Goal: Contribute content

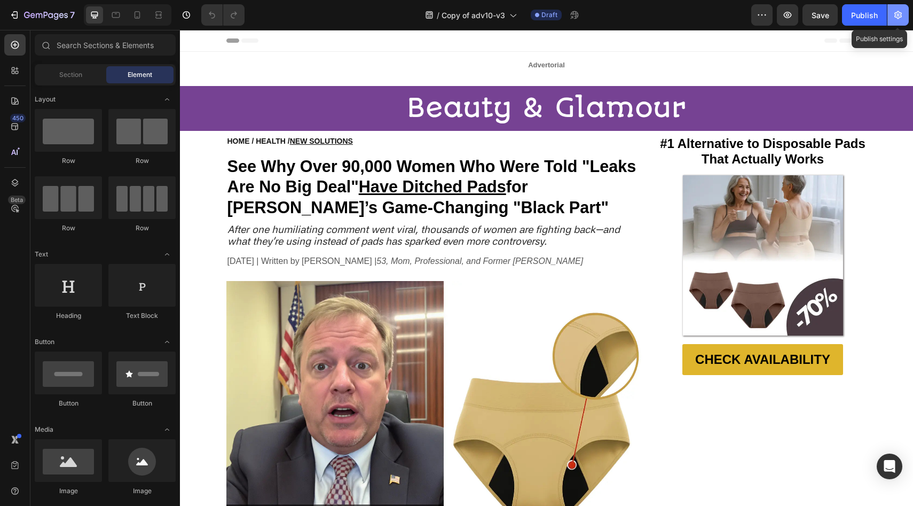
click at [896, 16] on icon "button" at bounding box center [898, 15] width 11 height 11
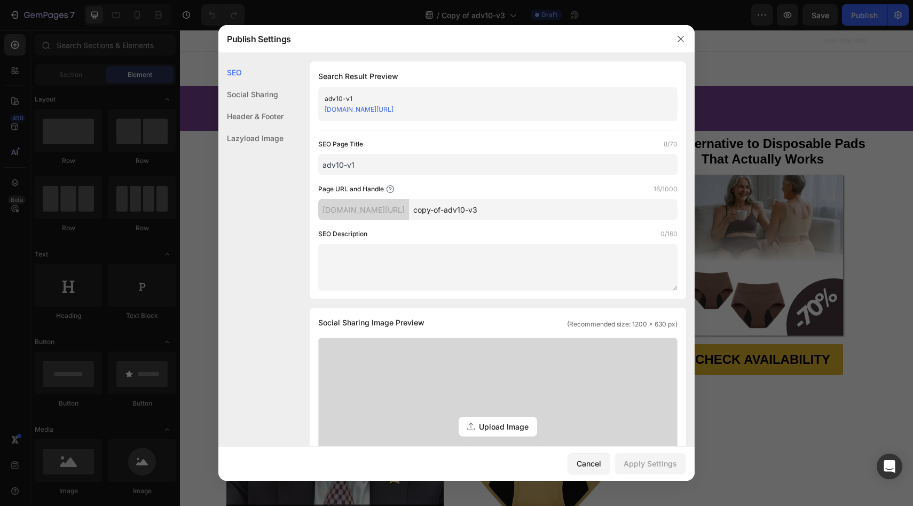
drag, startPoint x: 486, startPoint y: 213, endPoint x: 451, endPoint y: 213, distance: 35.3
click at [451, 213] on input "copy-of-adv10-v3" at bounding box center [543, 209] width 269 height 21
click at [476, 213] on input "adv10-v3" at bounding box center [543, 209] width 269 height 21
type input "adv10v3"
click at [651, 465] on div "Apply Settings" at bounding box center [650, 463] width 53 height 11
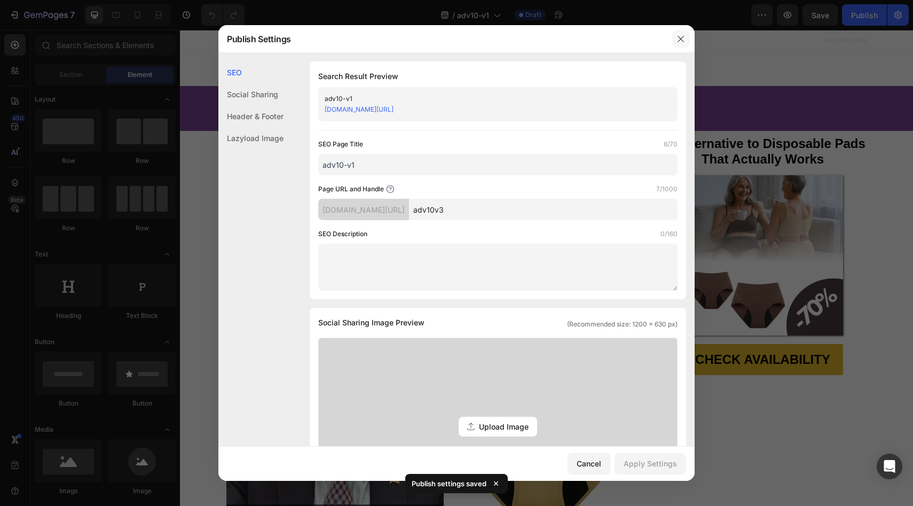
click at [680, 37] on icon "button" at bounding box center [681, 39] width 9 height 9
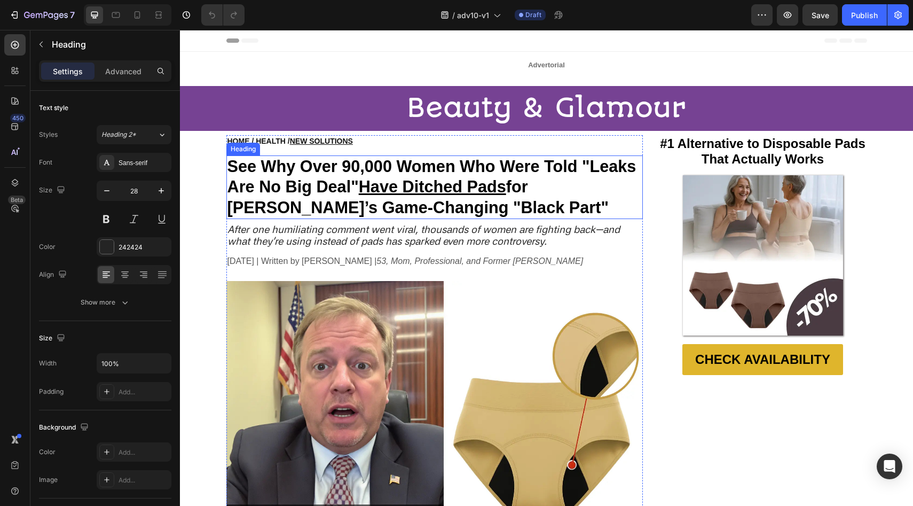
click at [410, 180] on u "Have Ditched Pads" at bounding box center [432, 186] width 147 height 18
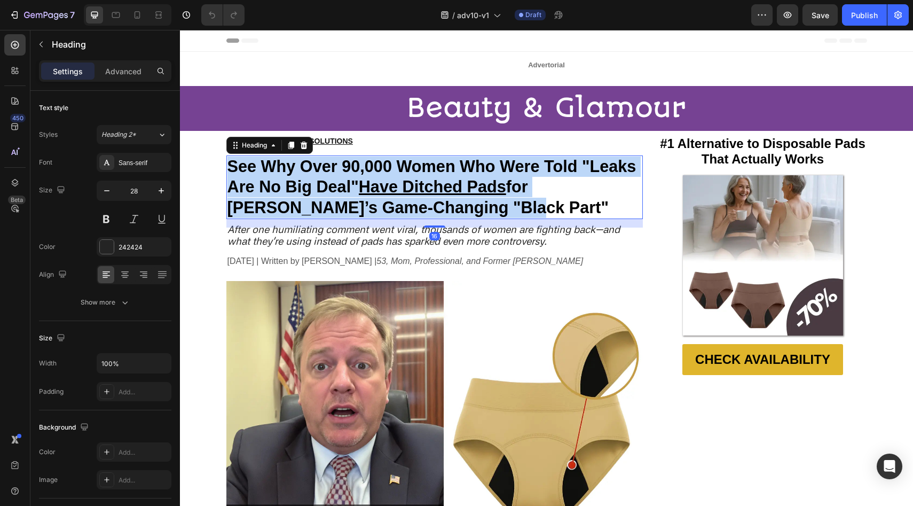
click at [410, 180] on u "Have Ditched Pads" at bounding box center [432, 186] width 147 height 18
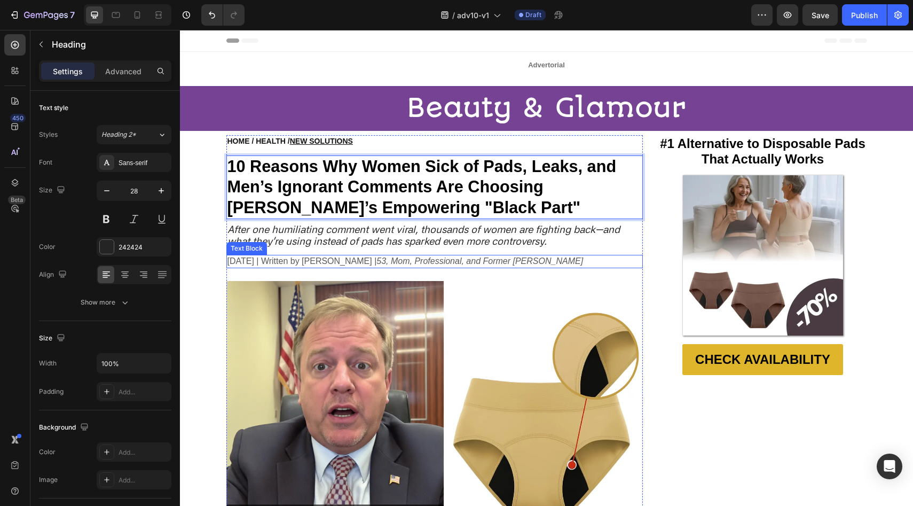
click at [251, 260] on p "April 28, 2025 | Written by Lisa Thompson | 53, Mom, Professional, and Former L…" at bounding box center [435, 261] width 415 height 11
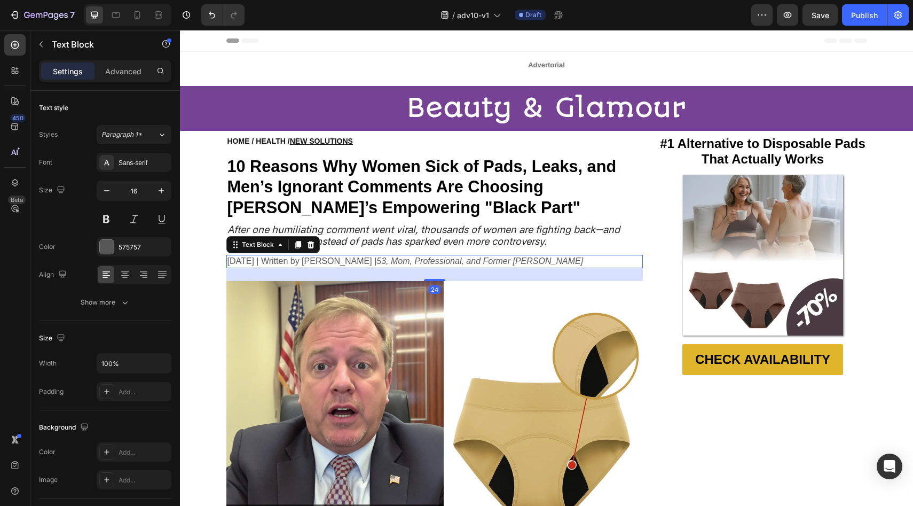
click at [251, 261] on p "April 28, 2025 | Written by Lisa Thompson | 53, Mom, Professional, and Former L…" at bounding box center [435, 261] width 415 height 11
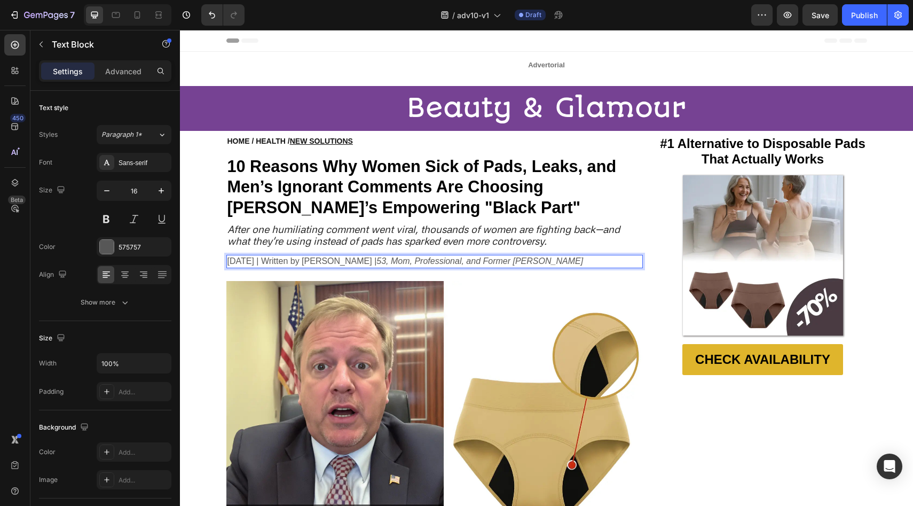
click at [233, 262] on p "April 28, 2025 | Written by Lisa Thompson | 53, Mom, Professional, and Former L…" at bounding box center [435, 261] width 415 height 11
click at [247, 260] on p "April 28, 2025 | Written by Lisa Thompson | 53, Mom, Professional, and Former L…" at bounding box center [435, 261] width 415 height 11
click at [248, 260] on p "April 28, 2025 | Written by Lisa Thompson | 53, Mom, Professional, and Former L…" at bounding box center [435, 261] width 415 height 11
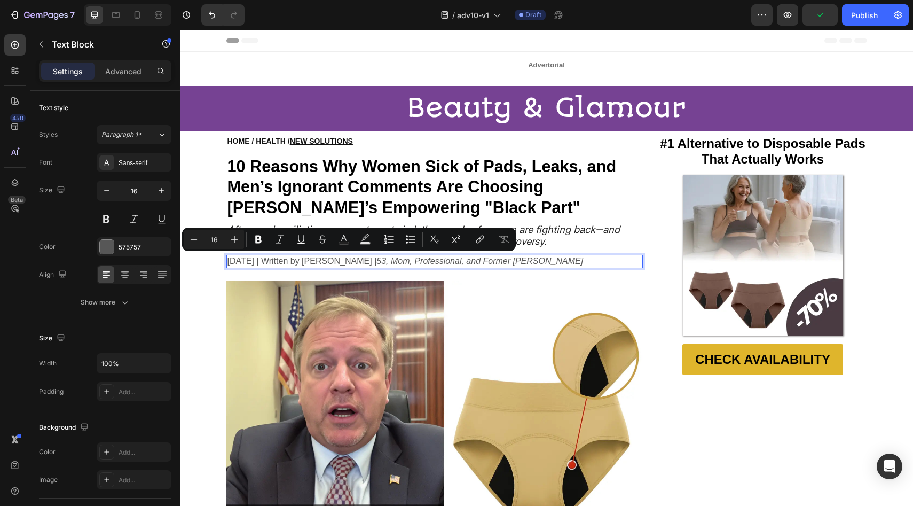
click at [230, 263] on p "April 28, 2025 | Written by Lisa Thompson | 53, Mom, Professional, and Former L…" at bounding box center [435, 261] width 415 height 11
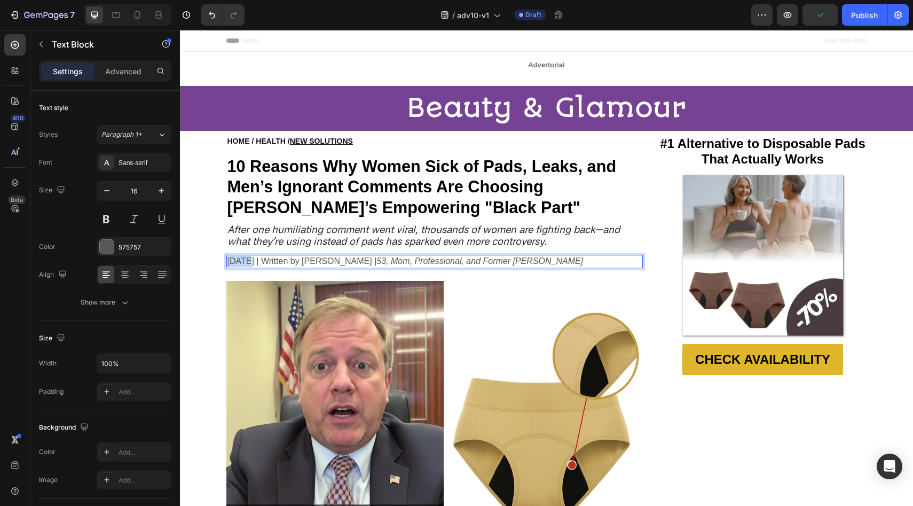
click at [230, 263] on p "April 28, 2025 | Written by Lisa Thompson | 53, Mom, Professional, and Former L…" at bounding box center [435, 261] width 415 height 11
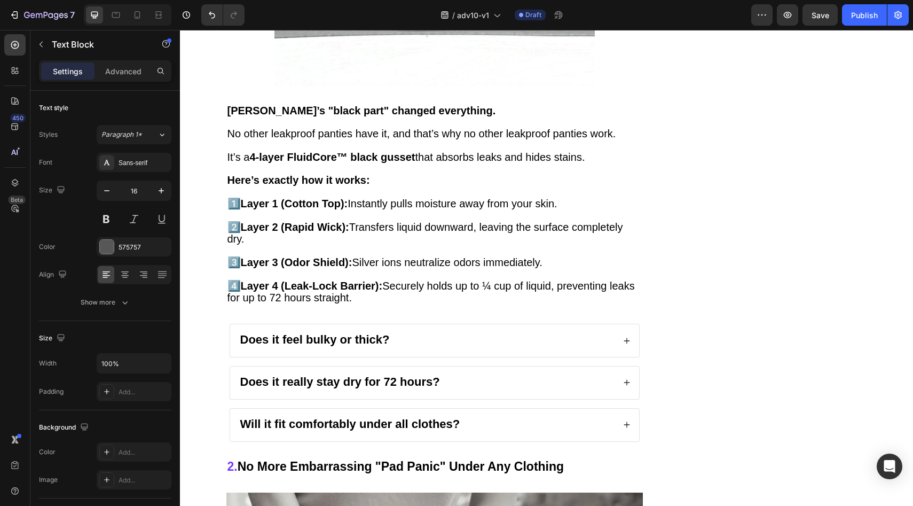
scroll to position [1632, 0]
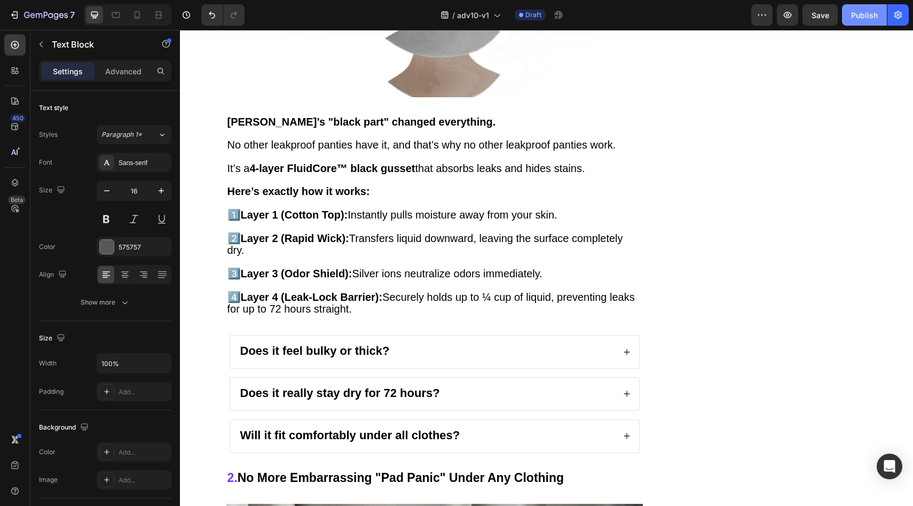
click at [847, 11] on button "Publish" at bounding box center [864, 14] width 45 height 21
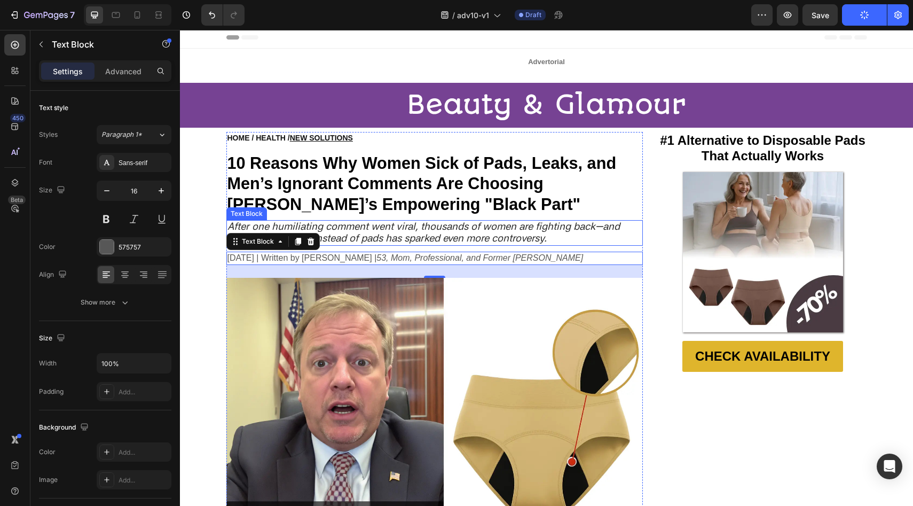
scroll to position [0, 0]
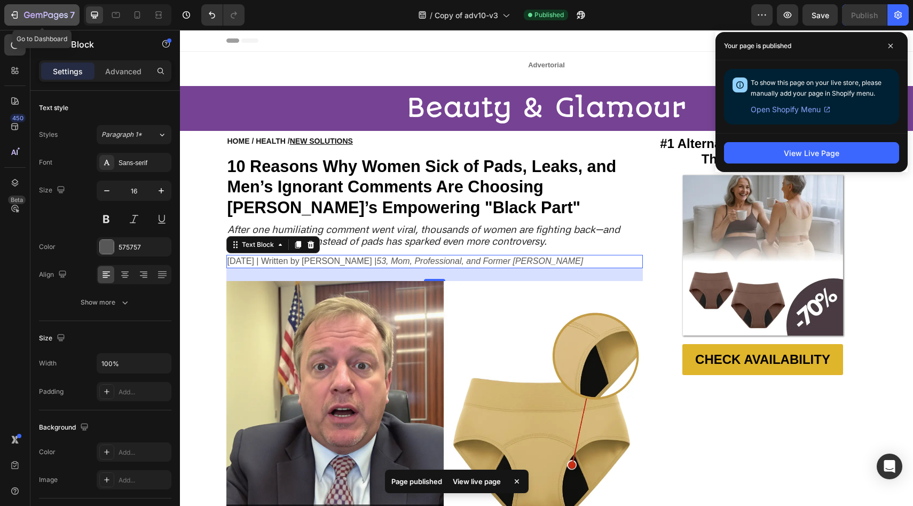
click at [50, 18] on icon "button" at bounding box center [46, 15] width 44 height 9
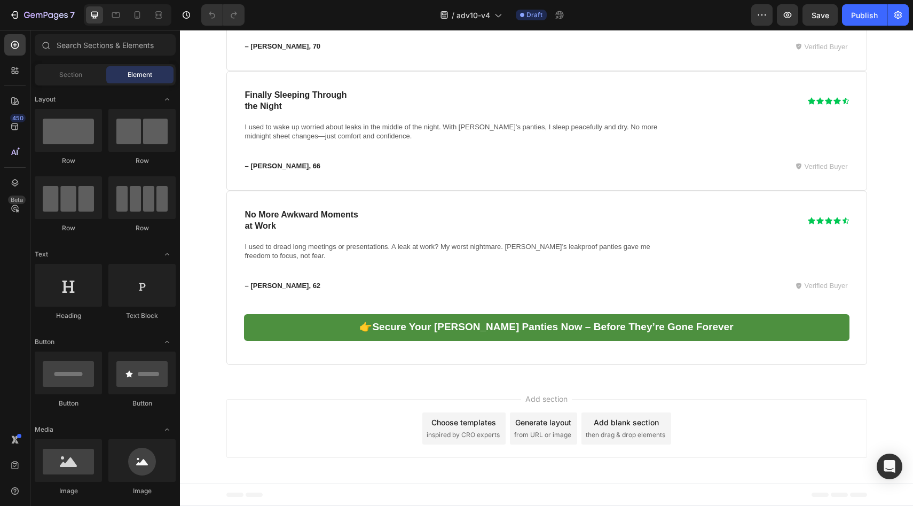
scroll to position [8467, 0]
click at [135, 18] on icon at bounding box center [137, 15] width 11 height 11
